Goal: Book appointment/travel/reservation

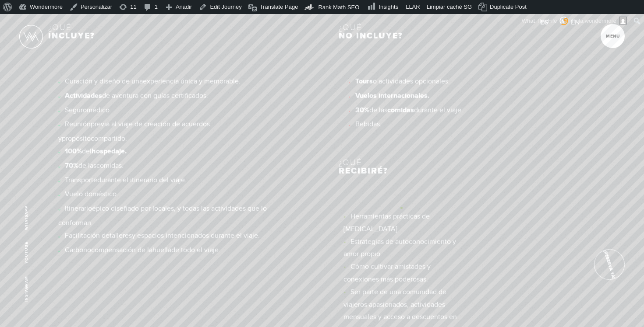
scroll to position [3196, 0]
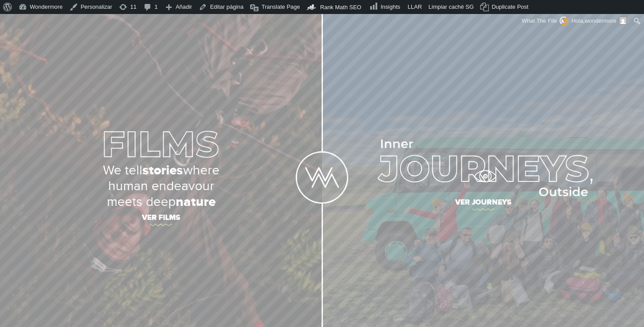
click at [481, 174] on img at bounding box center [482, 168] width 219 height 57
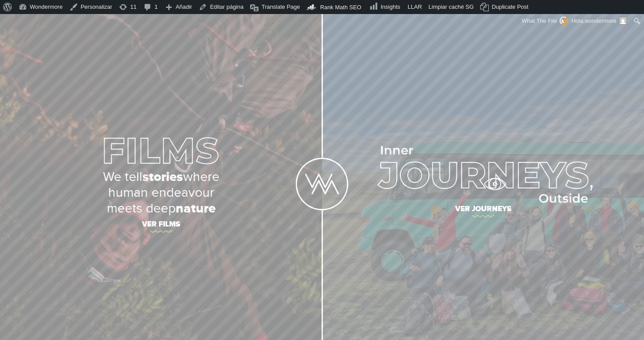
click at [493, 184] on img at bounding box center [482, 174] width 219 height 57
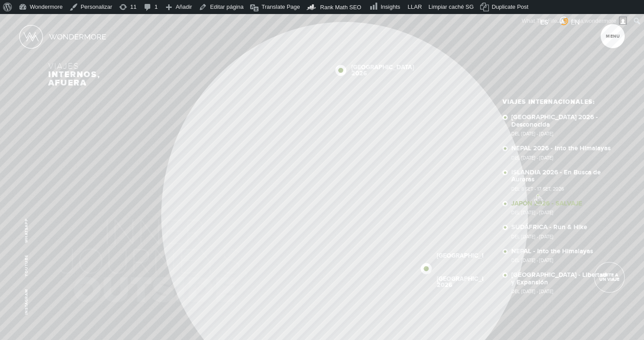
click at [538, 200] on link "JAPÓN 2026 - SALVAJE Del [DATE] - [DATE]" at bounding box center [561, 207] width 101 height 15
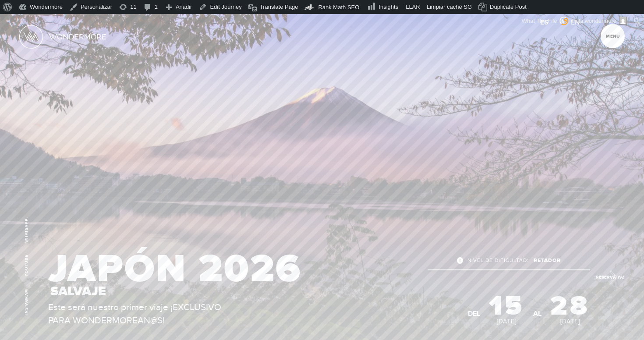
click at [605, 272] on link "¡Reservá Ya!" at bounding box center [609, 277] width 31 height 31
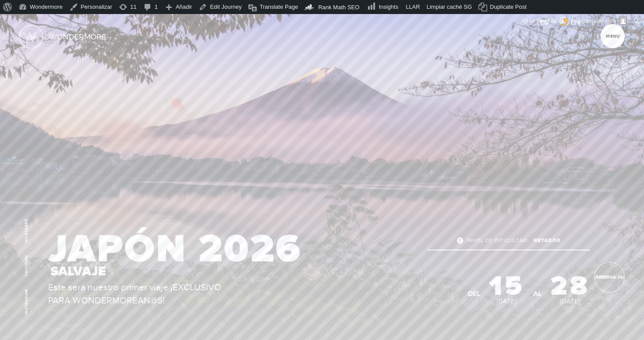
scroll to position [34, 0]
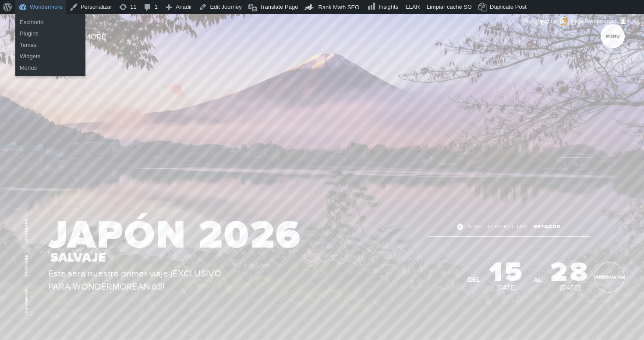
click at [32, 8] on link "Wondermore" at bounding box center [40, 7] width 51 height 14
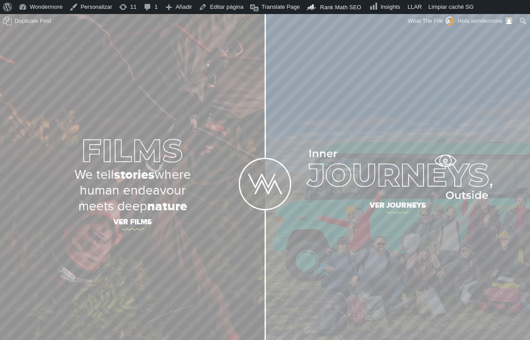
click at [422, 183] on img at bounding box center [398, 174] width 190 height 49
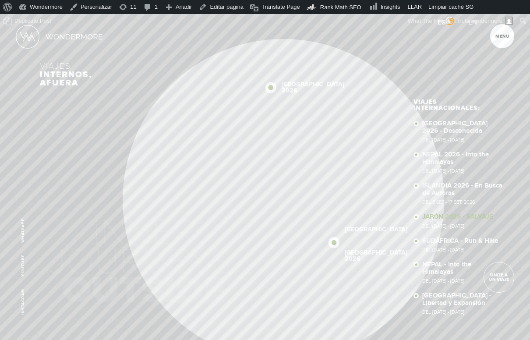
click at [433, 217] on link "JAPÓN 2026 - SALVAJE Del 15 - 28 OCT, 2026" at bounding box center [462, 220] width 81 height 15
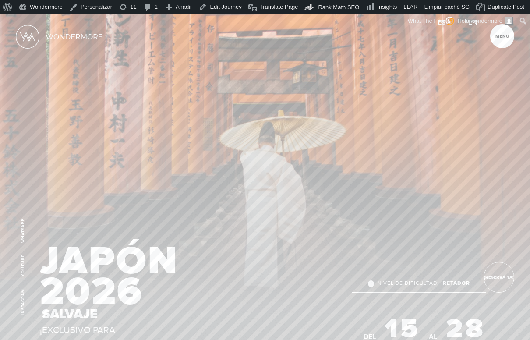
click at [436, 215] on section "I’M INTERESTED! Complete a short form so we can reach out and see if this is th…" at bounding box center [265, 235] width 530 height 442
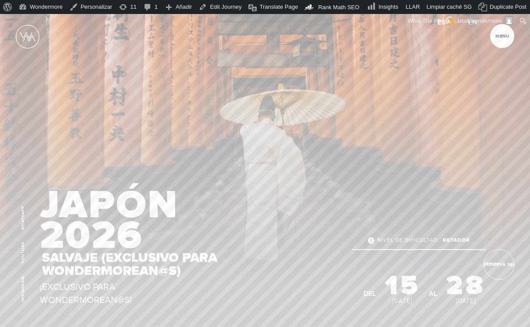
scroll to position [66, 0]
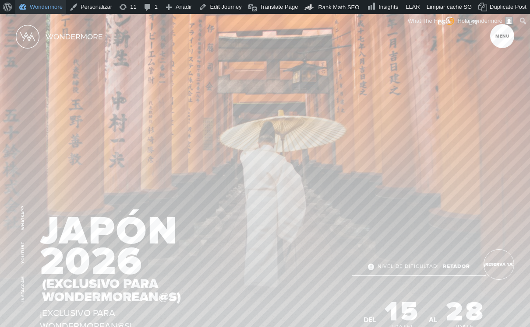
click at [41, 4] on link "Wondermore" at bounding box center [40, 7] width 51 height 14
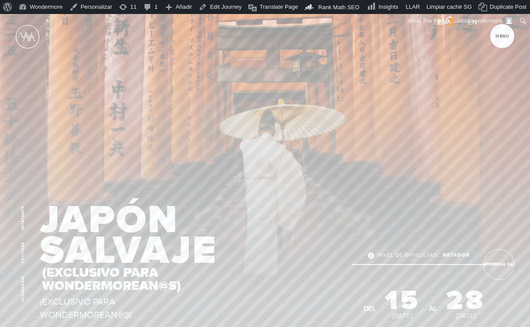
scroll to position [87, 0]
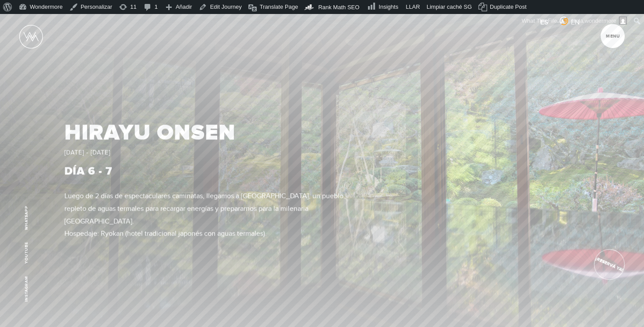
scroll to position [665, 0]
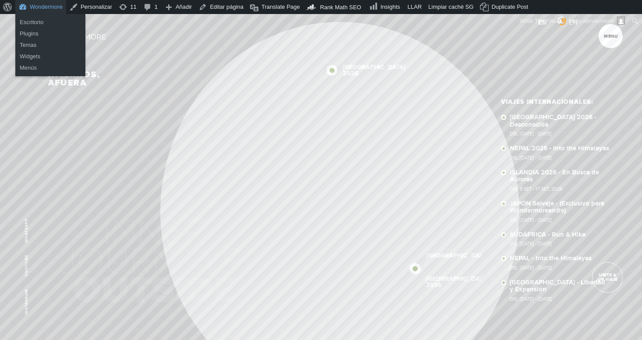
click at [29, 4] on link "Wondermore" at bounding box center [40, 7] width 51 height 14
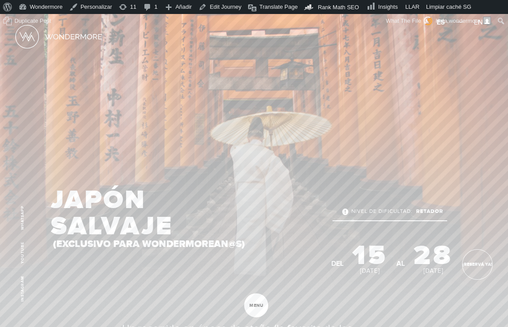
drag, startPoint x: 506, startPoint y: 114, endPoint x: 605, endPoint y: 114, distance: 99.4
click at [455, 120] on section "I’M INTERESTED! Complete a short form so we can reach out and see if this is th…" at bounding box center [254, 145] width 508 height 262
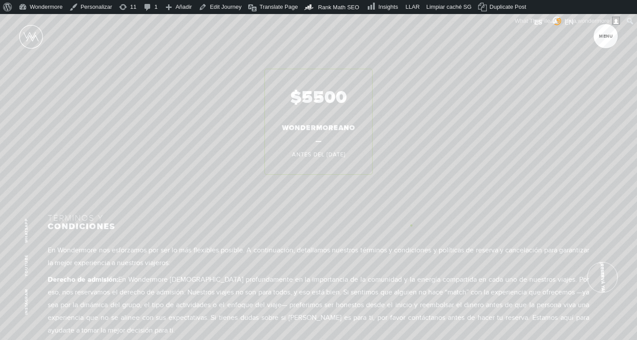
scroll to position [3831, 0]
